Goal: Task Accomplishment & Management: Manage account settings

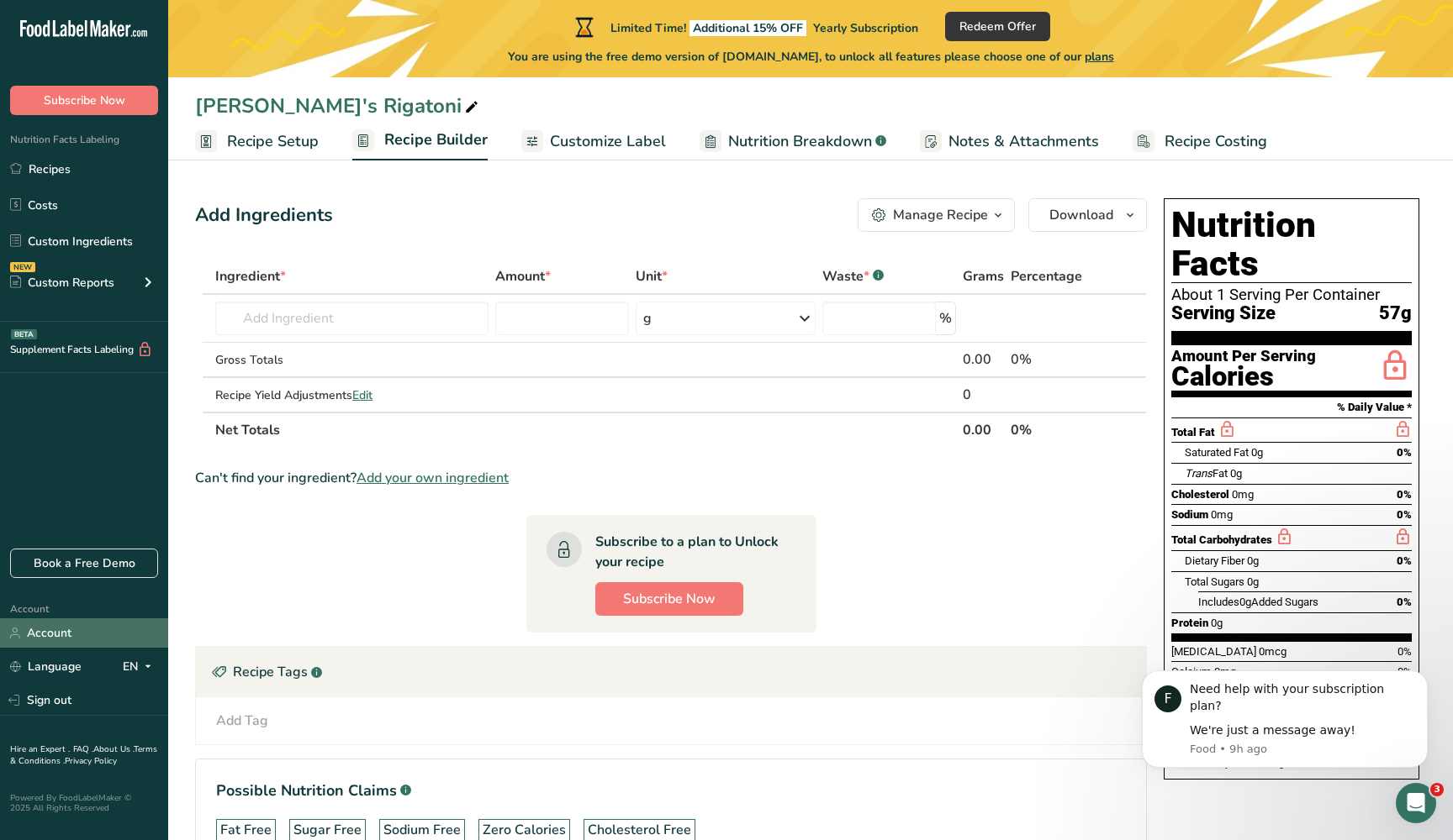
click at [75, 637] on link "Account" at bounding box center [83, 633] width 168 height 29
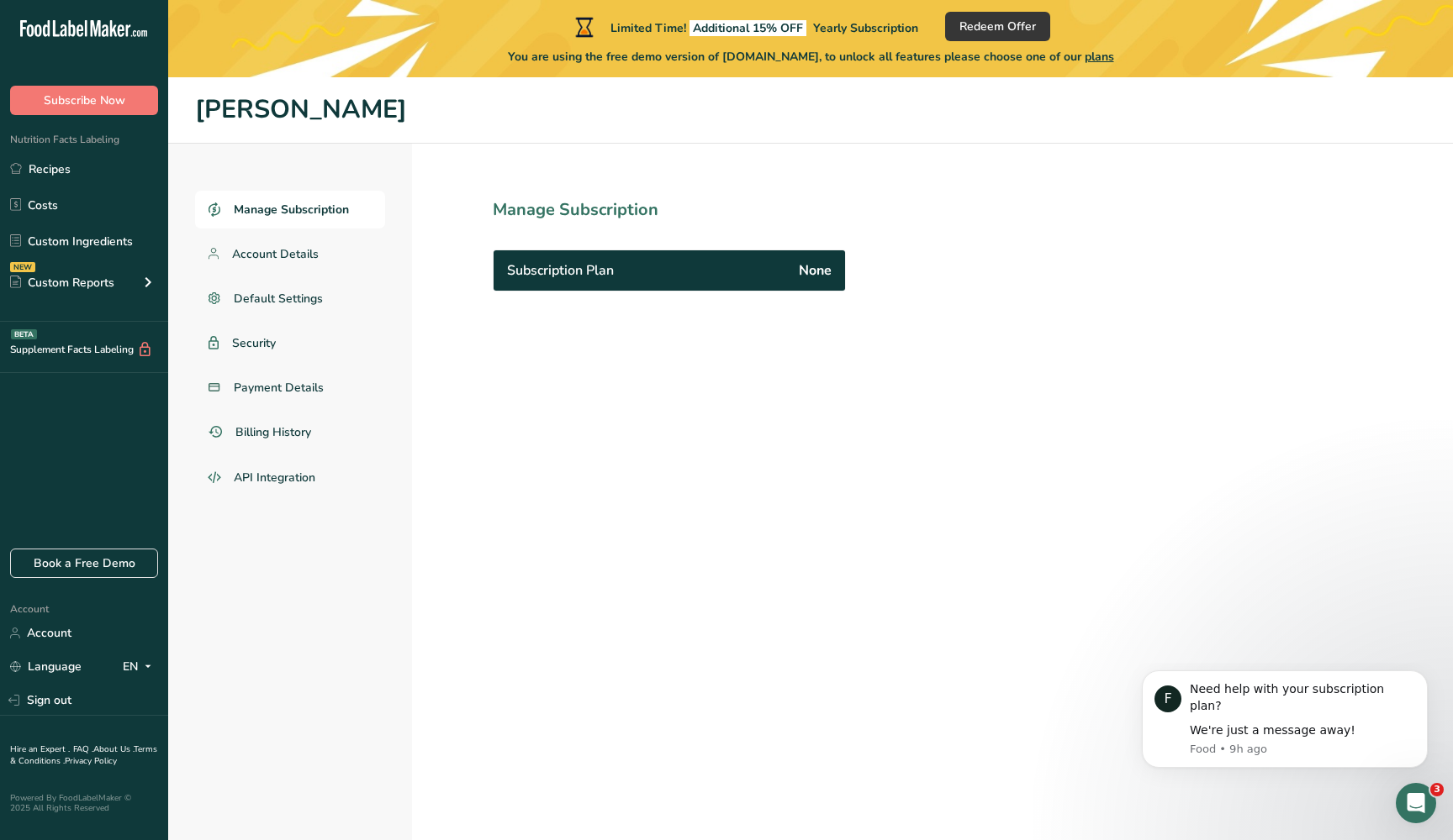
click at [613, 257] on div "Subscription Plan None" at bounding box center [669, 270] width 351 height 40
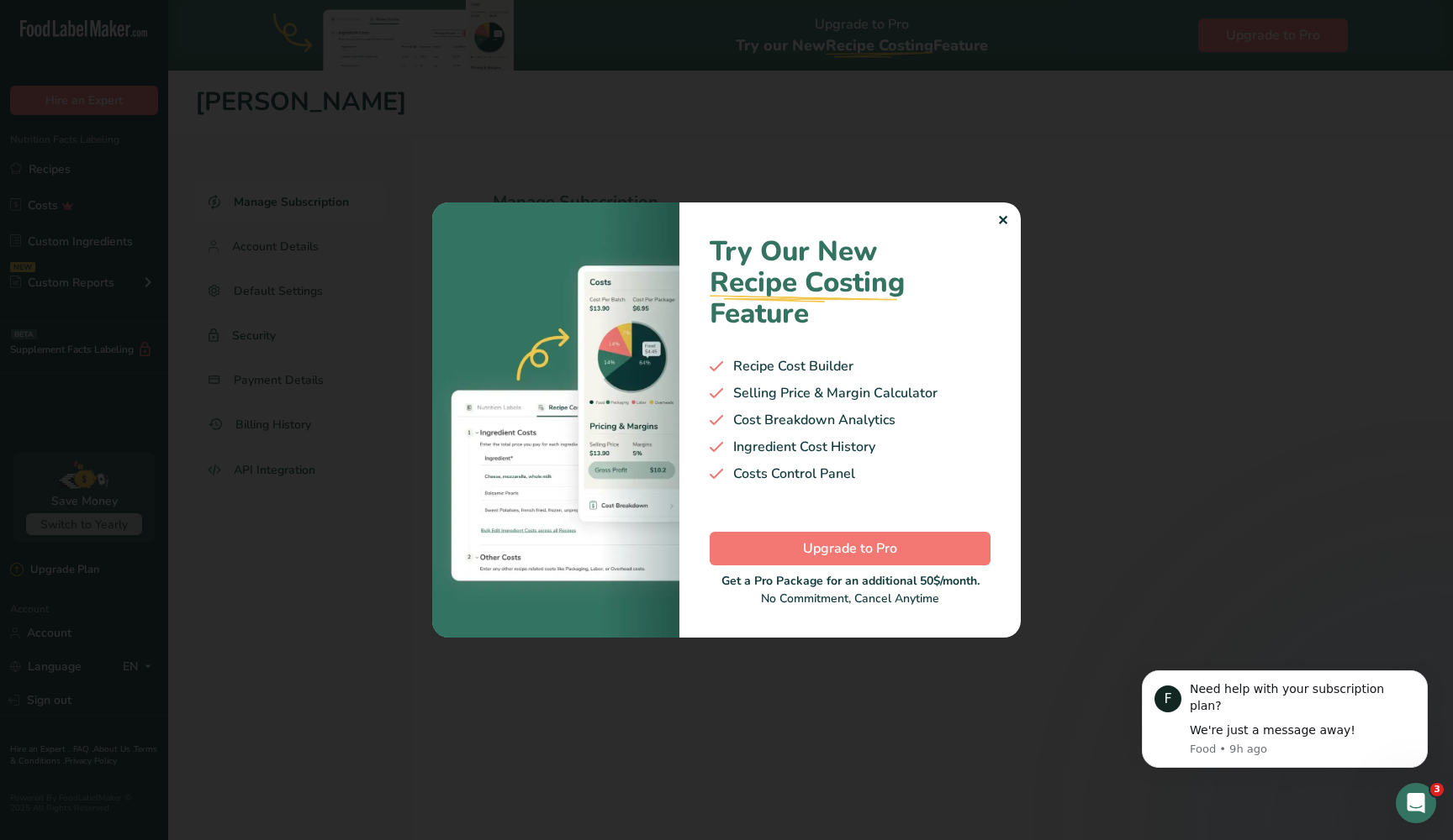
click at [592, 287] on img at bounding box center [555, 420] width 247 height 435
click at [1014, 220] on div "Try Our New Recipe Costing .a-29{fill:none;stroke-linecap:round;stroke-width:3p…" at bounding box center [849, 420] width 341 height 435
click at [1005, 220] on div "✕" at bounding box center [1003, 221] width 11 height 20
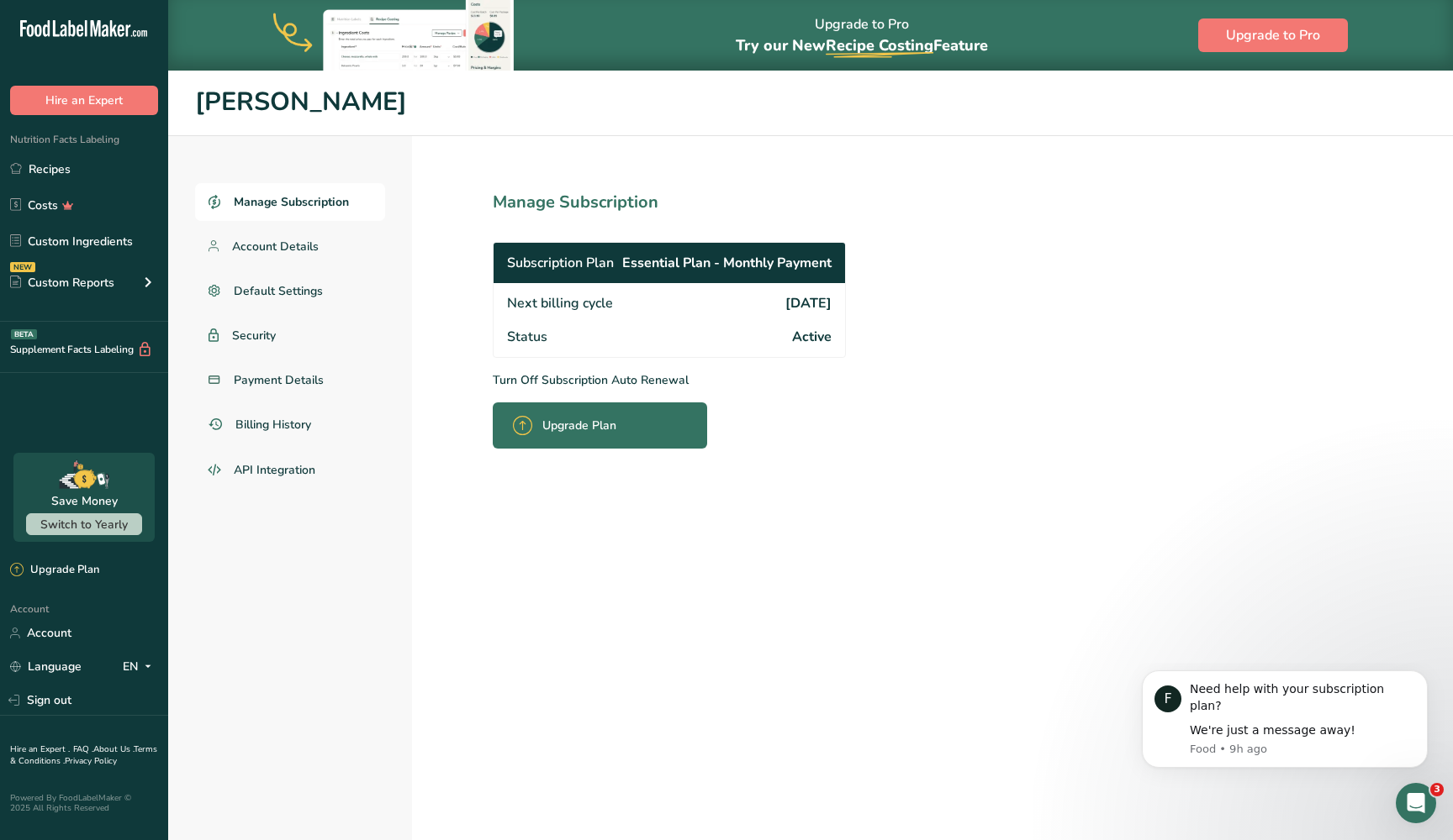
click at [673, 327] on div "Status Active" at bounding box center [669, 338] width 351 height 37
click at [722, 269] on span "Essential Plan - Monthly Payment" at bounding box center [726, 263] width 210 height 20
click at [527, 376] on p "Turn Off Subscription Auto Renewal" at bounding box center [706, 379] width 427 height 17
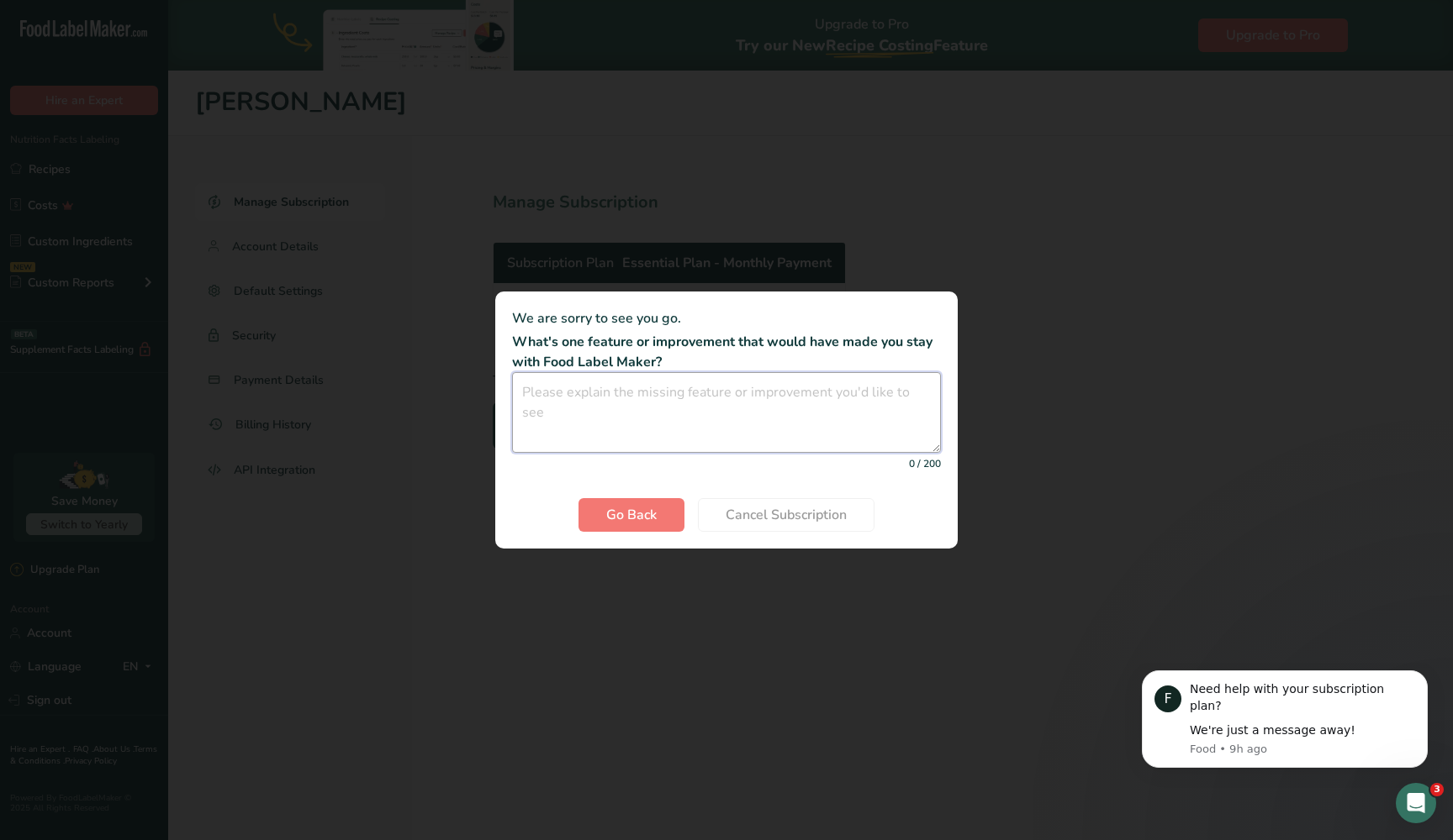
click at [747, 402] on textarea "Cancel subscription modal" at bounding box center [726, 412] width 428 height 81
type textarea "I"
type textarea "Too expensive."
click at [788, 533] on section "We are sorry to see you go. What's one feature or improvement that would have m…" at bounding box center [726, 419] width 462 height 257
click at [788, 518] on span "Cancel Subscription" at bounding box center [785, 515] width 121 height 20
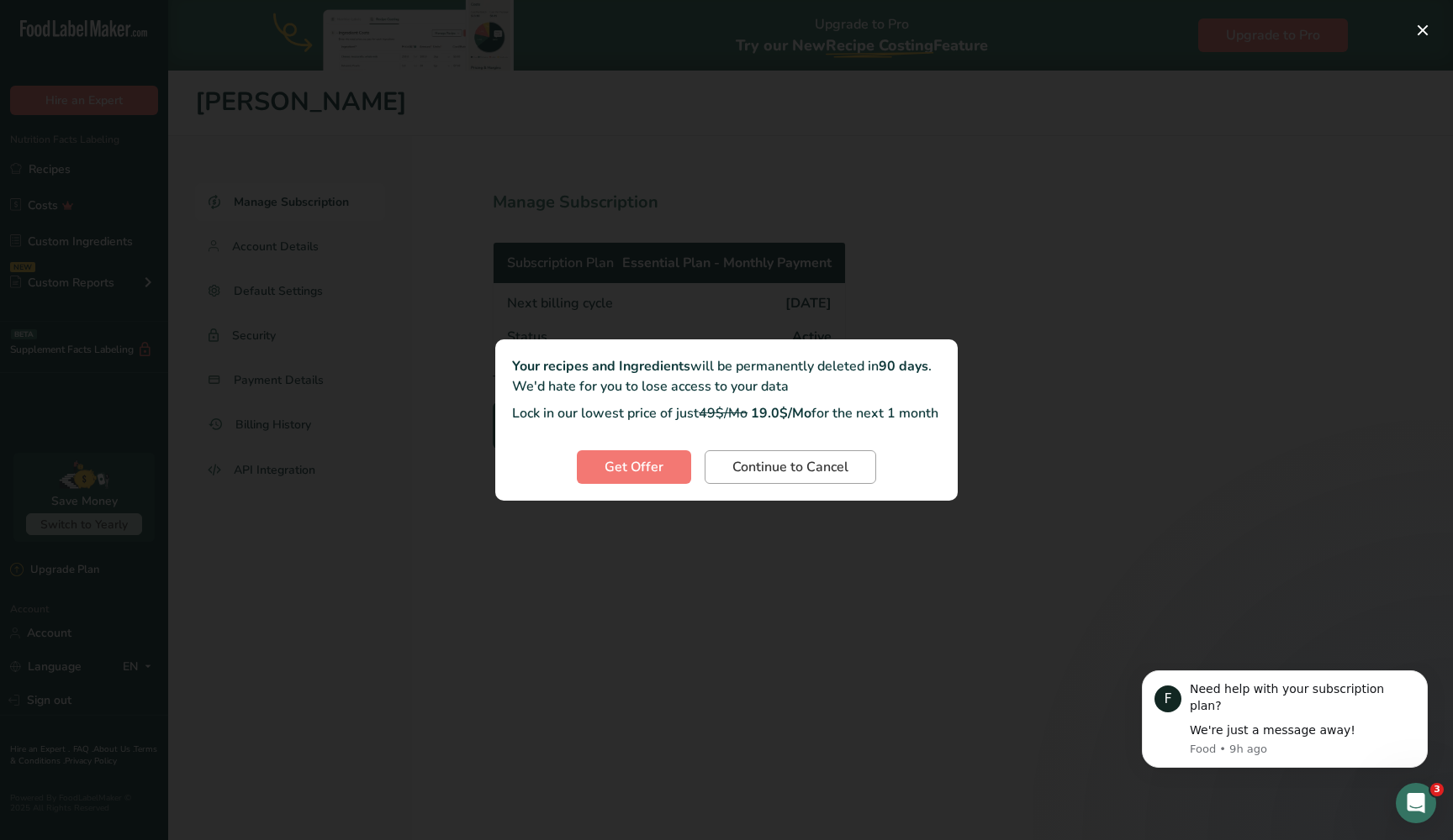
click at [789, 474] on span "Continue to Cancel" at bounding box center [790, 467] width 116 height 20
